Goal: Information Seeking & Learning: Learn about a topic

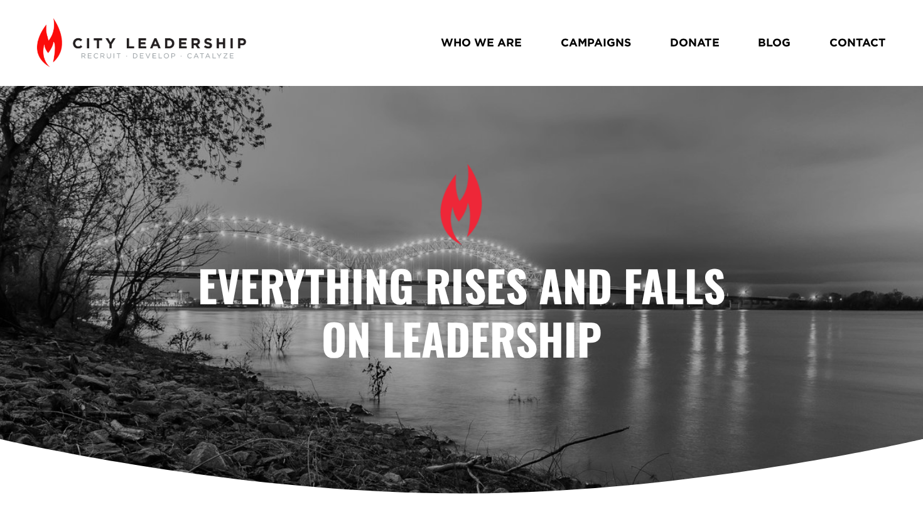
click at [503, 43] on link "WHO WE ARE" at bounding box center [481, 43] width 81 height 23
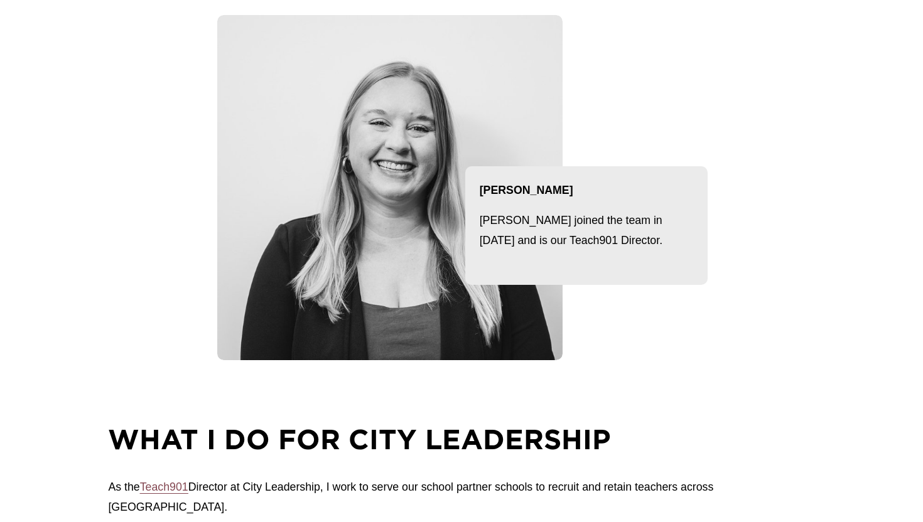
scroll to position [175, 0]
